Goal: Answer question/provide support: Share knowledge or assist other users

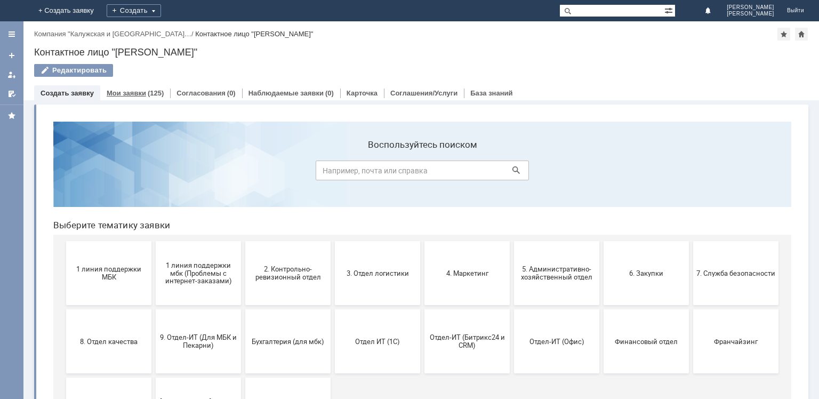
click at [131, 98] on div "Мои заявки (125)" at bounding box center [135, 92] width 70 height 15
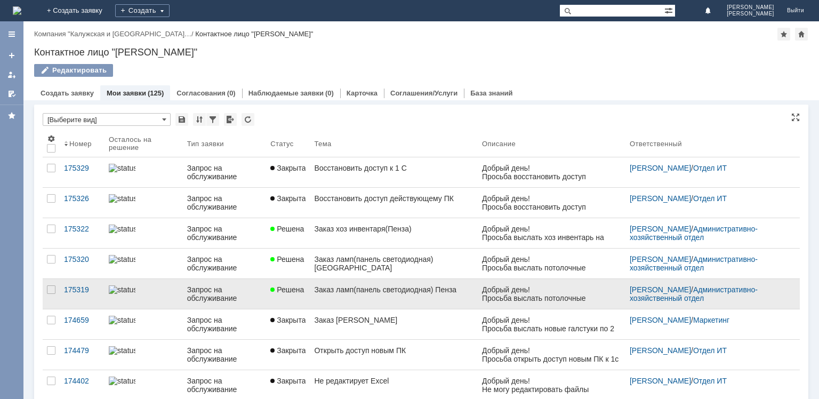
click at [250, 300] on div "Запрос на обслуживание" at bounding box center [224, 293] width 75 height 17
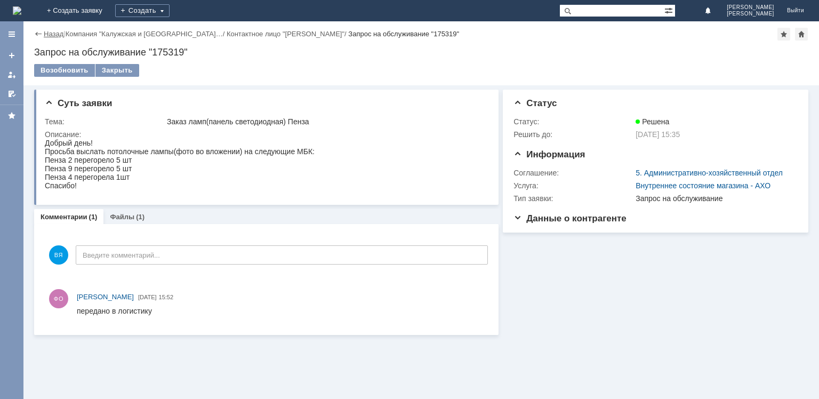
click at [53, 34] on link "Назад" at bounding box center [54, 34] width 20 height 8
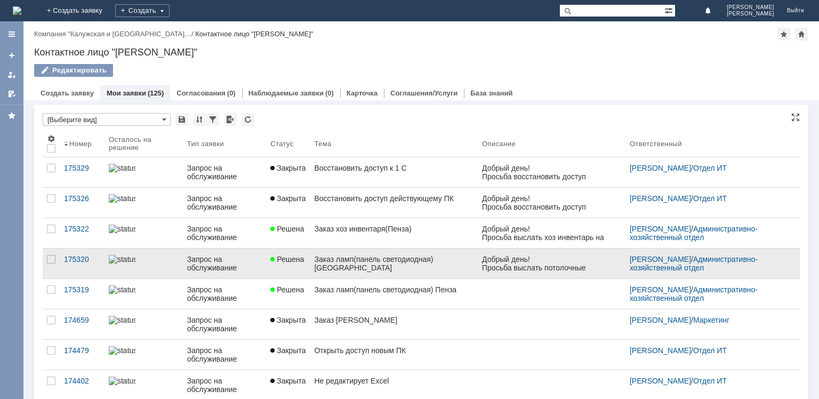
click at [262, 270] on div "Запрос на обслуживание" at bounding box center [224, 263] width 75 height 17
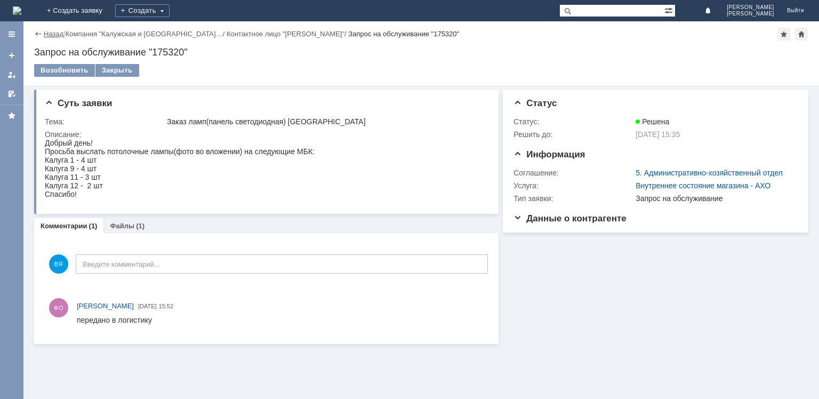
click at [53, 34] on link "Назад" at bounding box center [54, 34] width 20 height 8
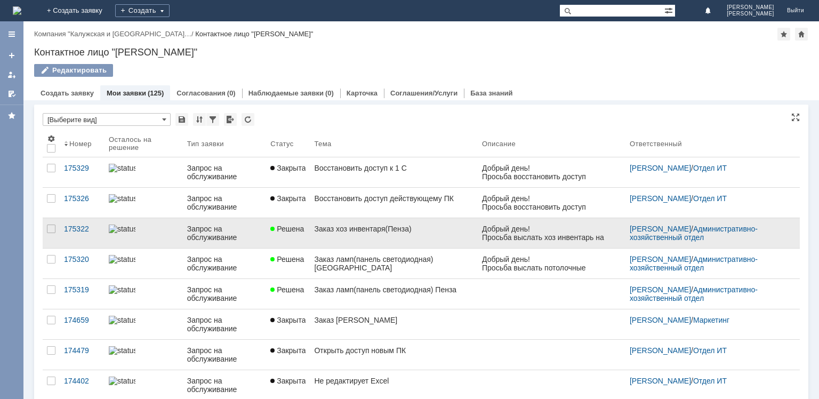
click at [256, 235] on div "Запрос на обслуживание" at bounding box center [224, 232] width 75 height 17
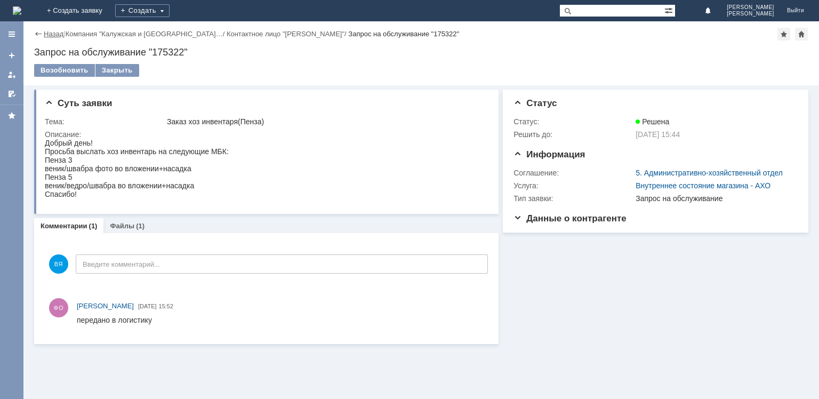
click at [52, 37] on link "Назад" at bounding box center [54, 34] width 20 height 8
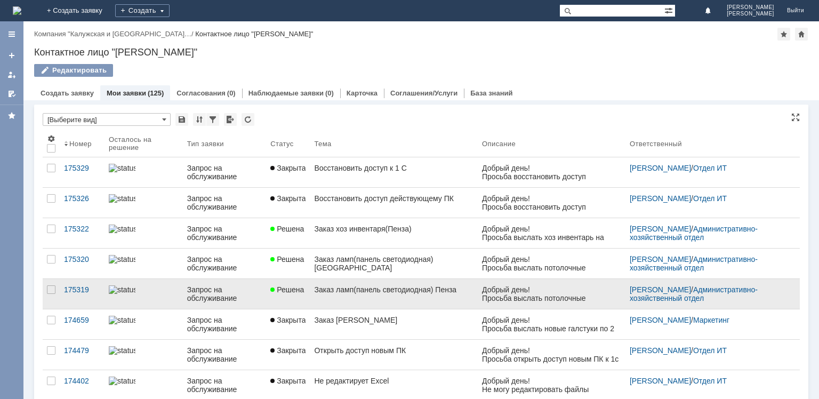
click at [360, 292] on div "Заказ ламп(панель светодиодная) Пенза" at bounding box center [393, 289] width 159 height 9
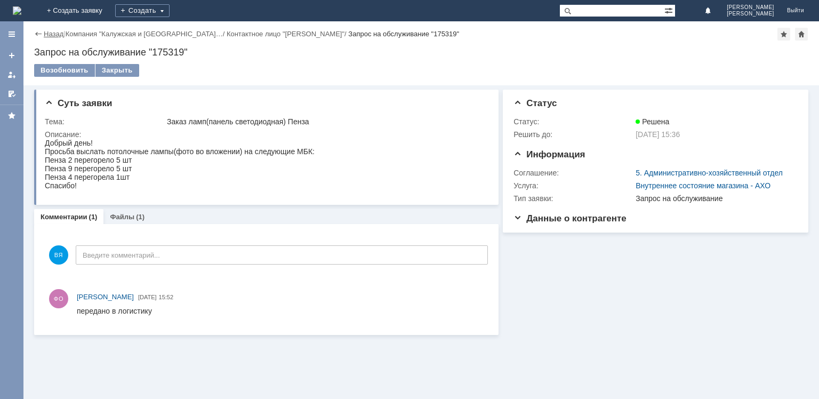
click at [52, 35] on link "Назад" at bounding box center [54, 34] width 20 height 8
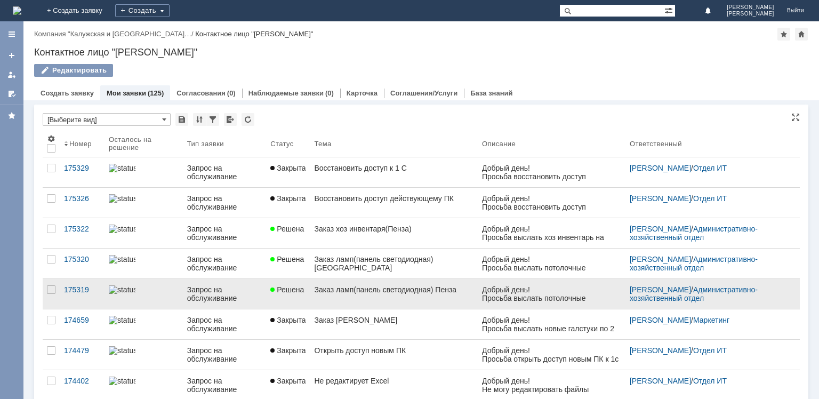
click at [299, 292] on span "Решена" at bounding box center [287, 289] width 34 height 9
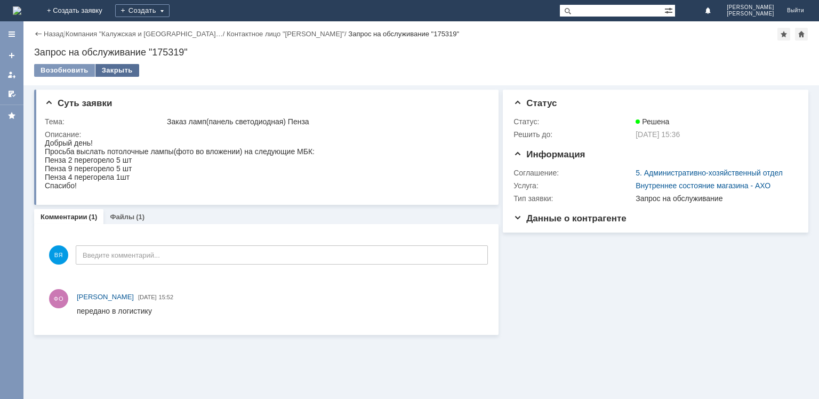
click at [113, 70] on div "Закрыть" at bounding box center [117, 70] width 44 height 13
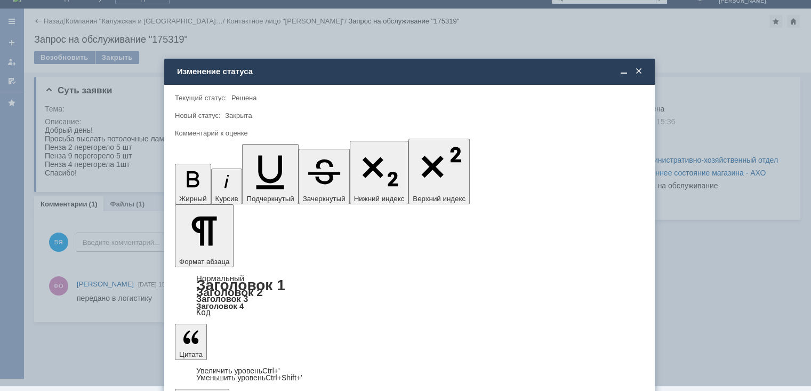
click at [220, 367] on span "5 - Отлично" at bounding box center [409, 367] width 455 height 9
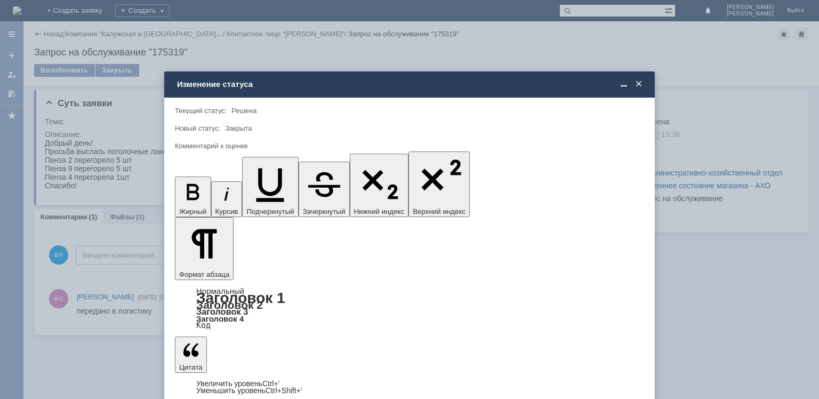
type input "5 - Отлично"
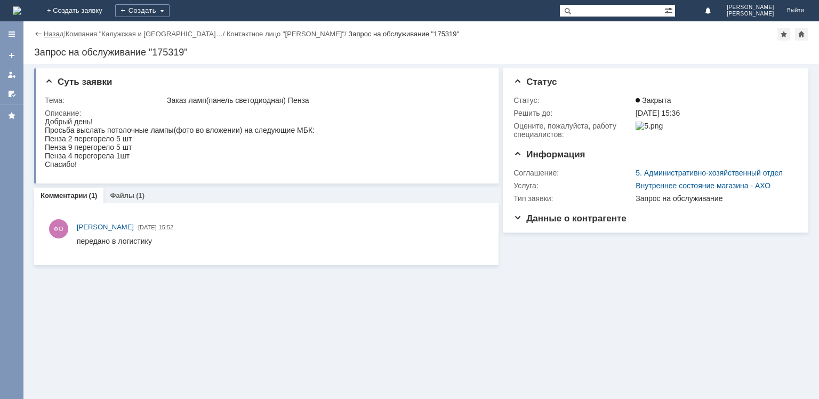
click at [53, 34] on link "Назад" at bounding box center [54, 34] width 20 height 8
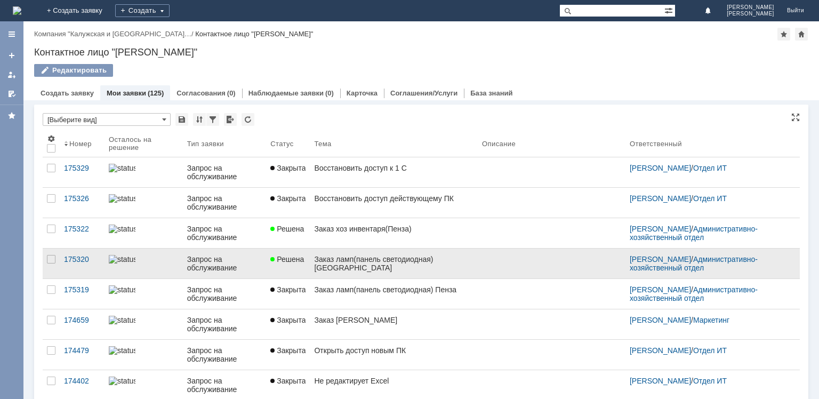
click at [299, 271] on link "Решена" at bounding box center [288, 263] width 44 height 30
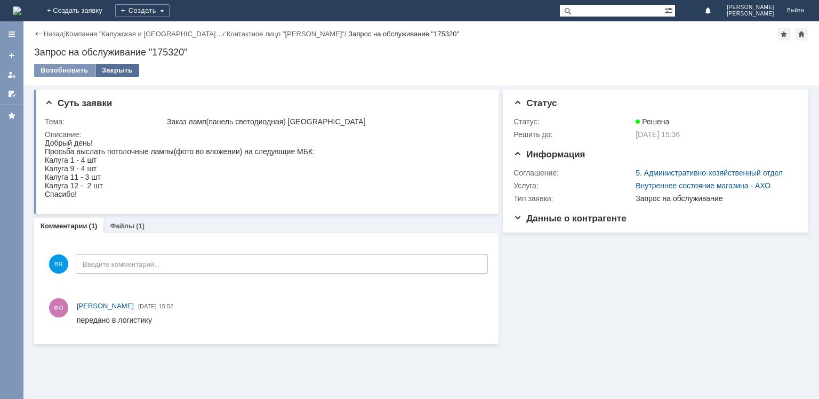
click at [111, 69] on div "Закрыть" at bounding box center [117, 70] width 44 height 13
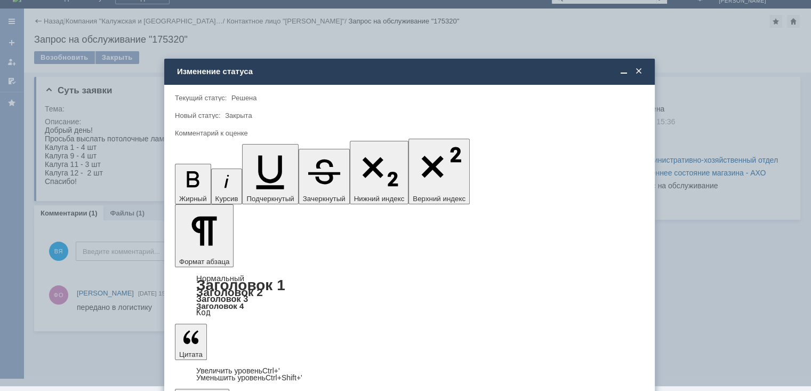
click at [227, 368] on span "5 - Отлично" at bounding box center [409, 367] width 455 height 9
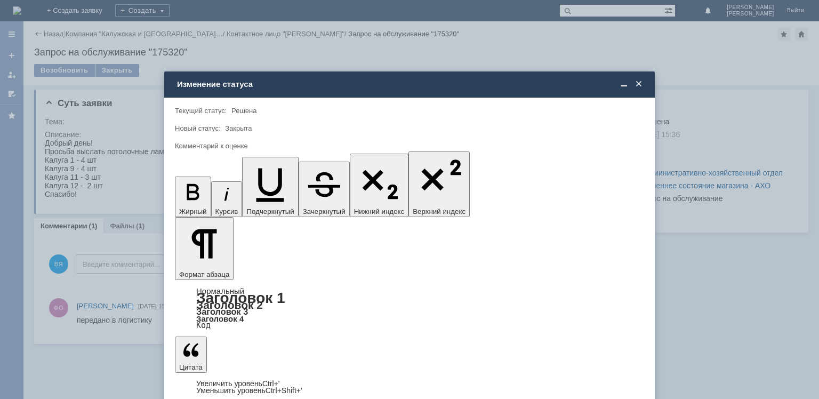
type input "5 - Отлично"
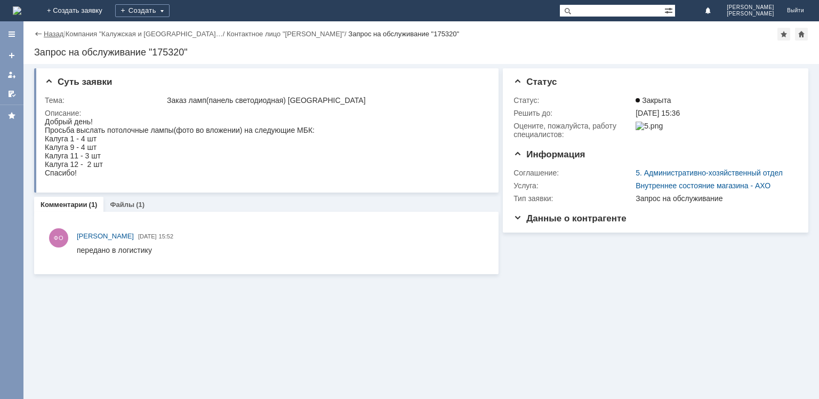
click at [57, 32] on link "Назад" at bounding box center [54, 34] width 20 height 8
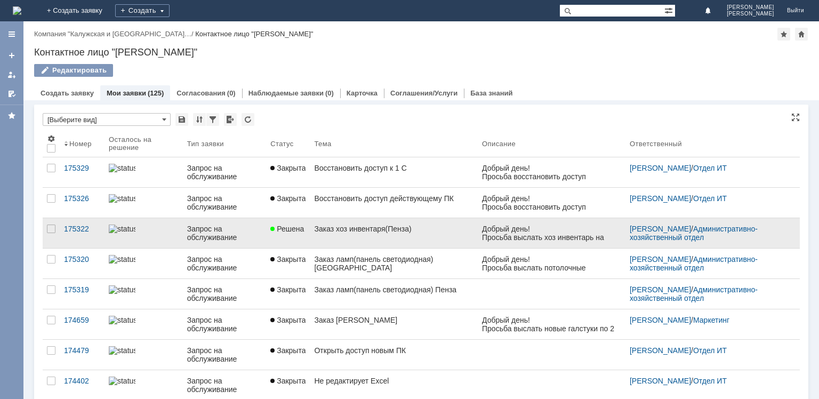
click at [310, 243] on link "Решена" at bounding box center [288, 233] width 44 height 30
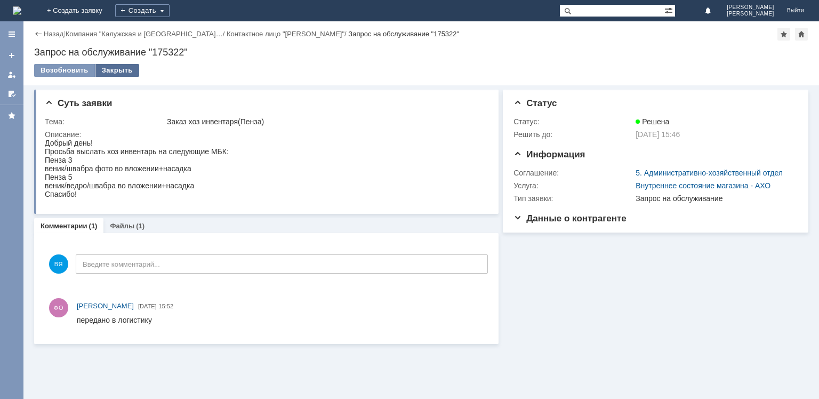
click at [119, 70] on div "Закрыть" at bounding box center [117, 70] width 44 height 13
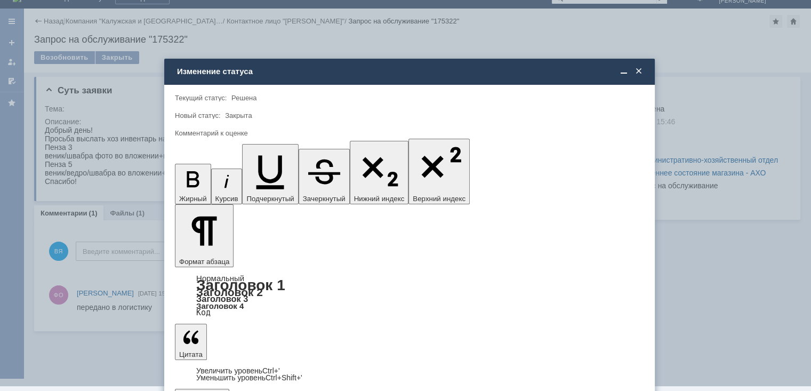
click at [233, 367] on span "5 - Отлично" at bounding box center [409, 367] width 455 height 9
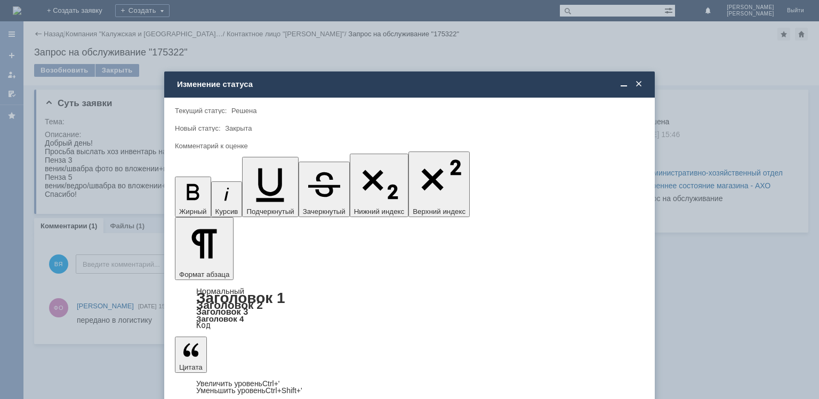
type input "5 - Отлично"
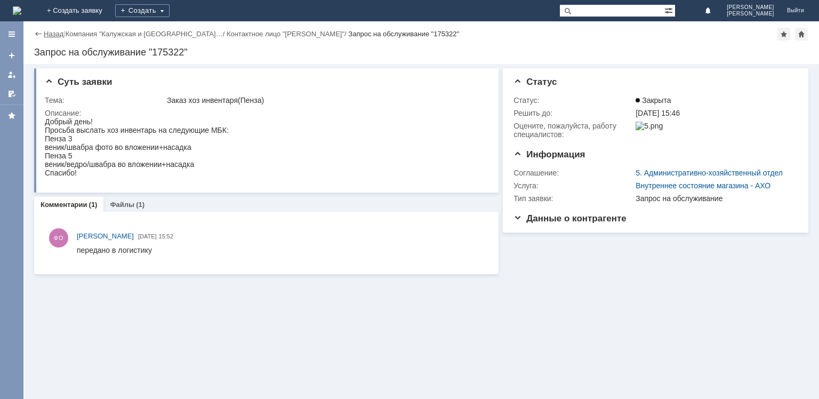
click at [52, 34] on link "Назад" at bounding box center [54, 34] width 20 height 8
